Goal: Information Seeking & Learning: Compare options

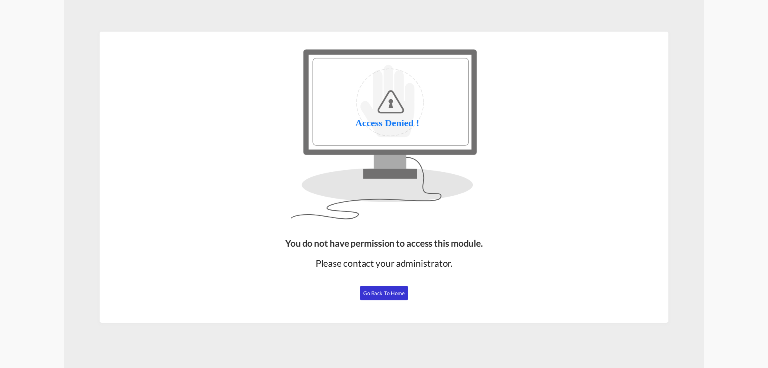
click at [382, 297] on button "Go Back to Home" at bounding box center [384, 293] width 48 height 14
